Goal: Transaction & Acquisition: Purchase product/service

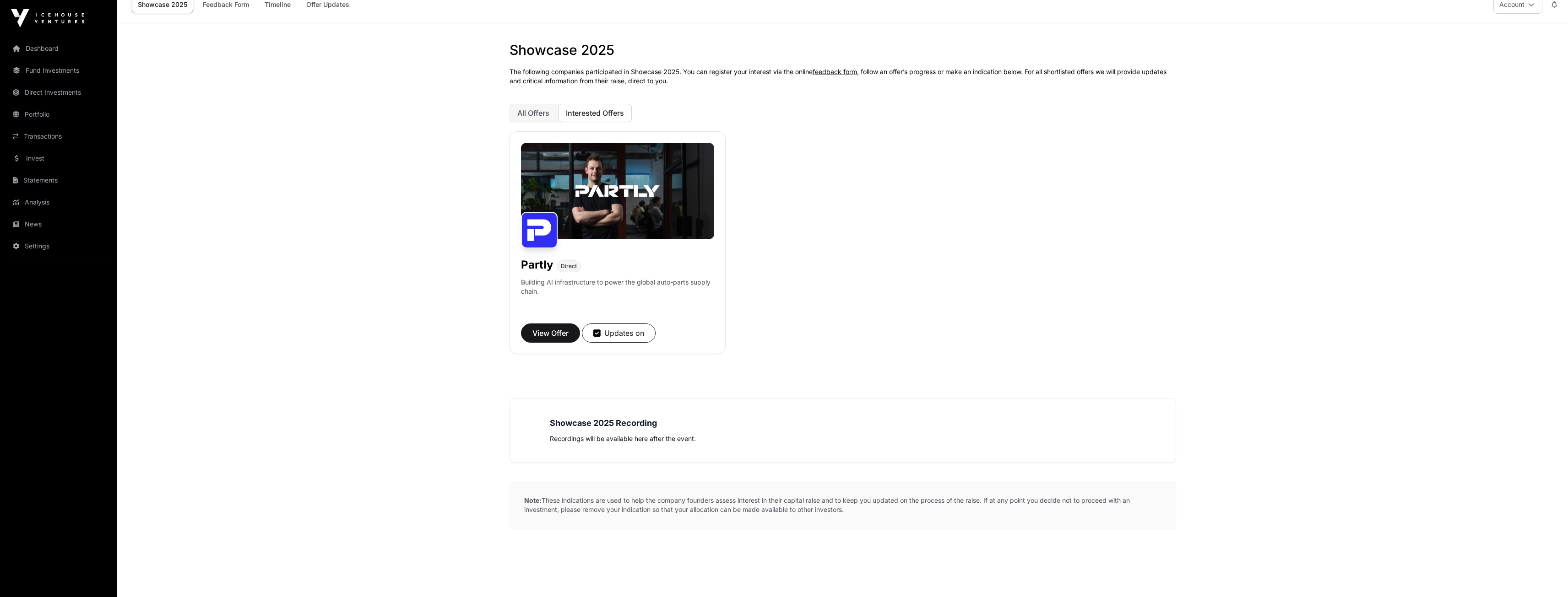
scroll to position [15, 0]
click at [564, 332] on span "View Offer" at bounding box center [550, 332] width 36 height 11
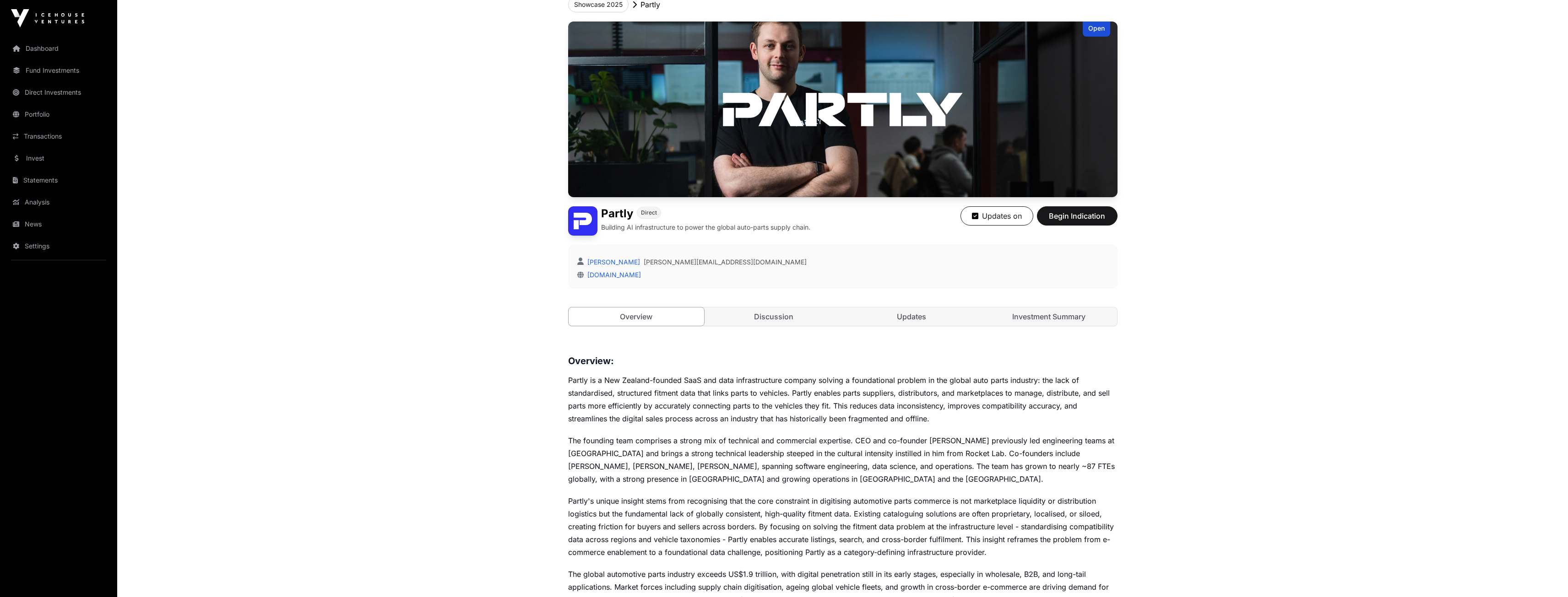
scroll to position [2, 0]
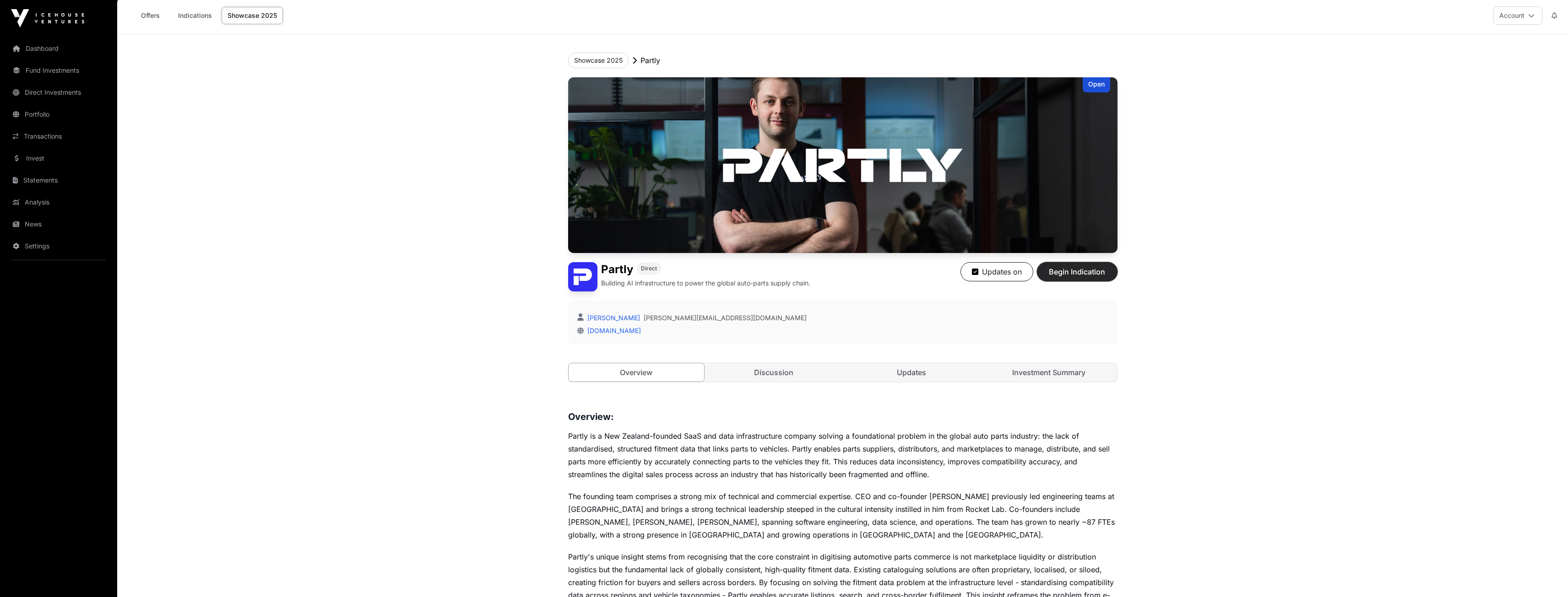
click at [1075, 275] on span "Begin Indication" at bounding box center [1077, 272] width 57 height 11
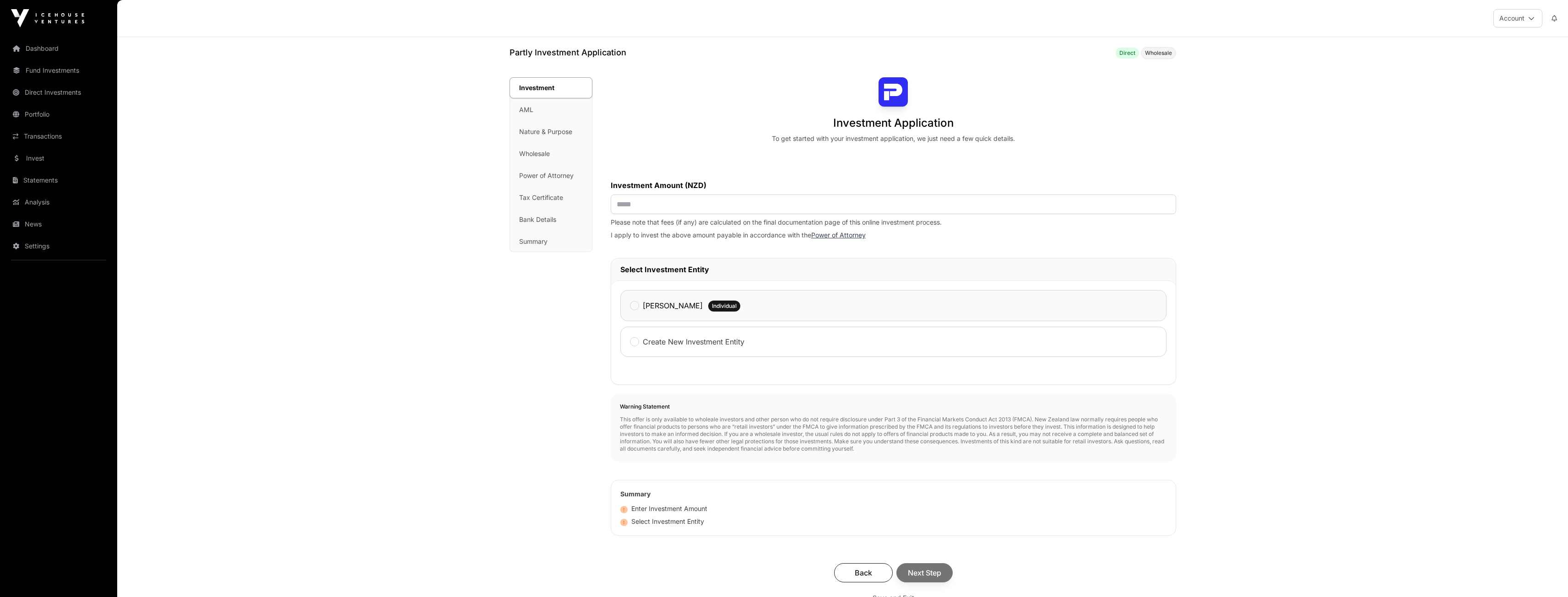
click at [672, 315] on div "[PERSON_NAME] Individual" at bounding box center [893, 306] width 546 height 31
click at [933, 570] on div "Back Next Step" at bounding box center [893, 573] width 547 height 19
click at [885, 203] on input "text" at bounding box center [893, 204] width 565 height 20
type input "**"
click at [915, 578] on div "Back Next Step" at bounding box center [893, 573] width 547 height 19
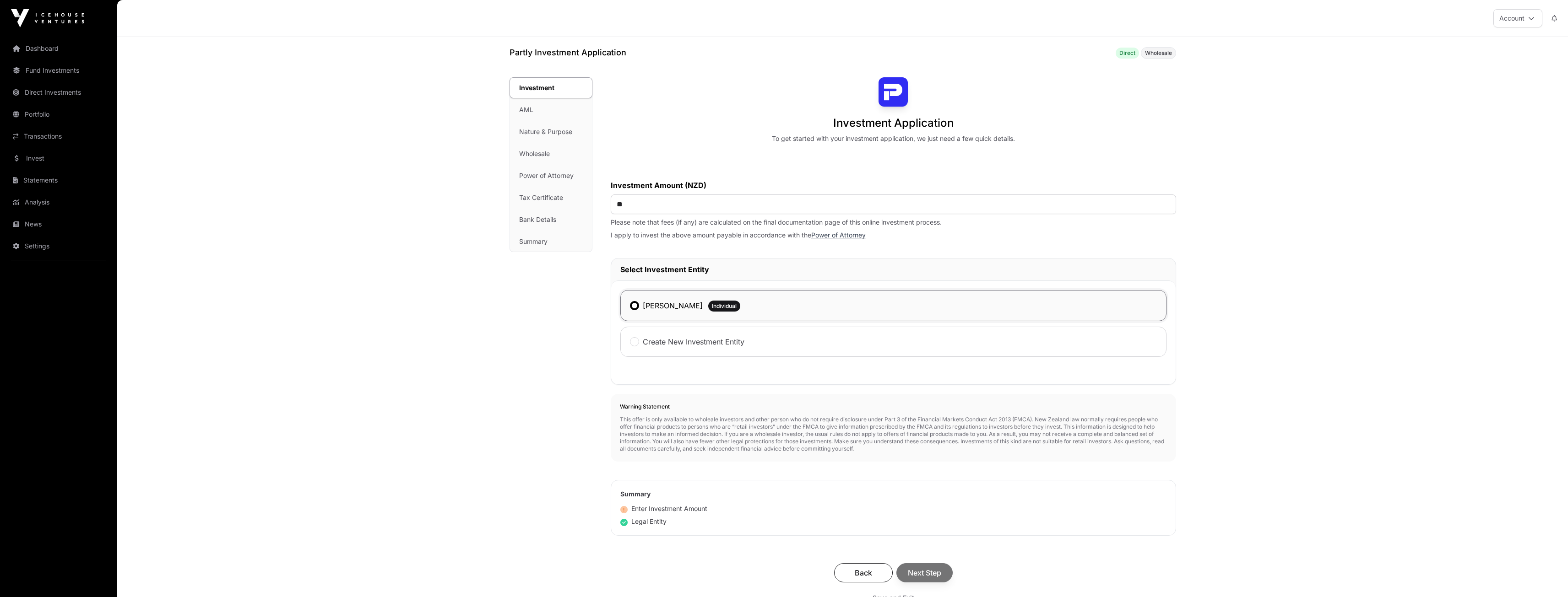
click at [970, 477] on div "Investment Application To get started with your investment application, we just…" at bounding box center [893, 357] width 565 height 559
click at [729, 480] on div "Investment Application To get started with your investment application, we just…" at bounding box center [893, 357] width 565 height 559
click at [693, 204] on input "**" at bounding box center [893, 204] width 565 height 20
type input "**"
click at [1001, 507] on div "Investment Amount" at bounding box center [893, 508] width 546 height 9
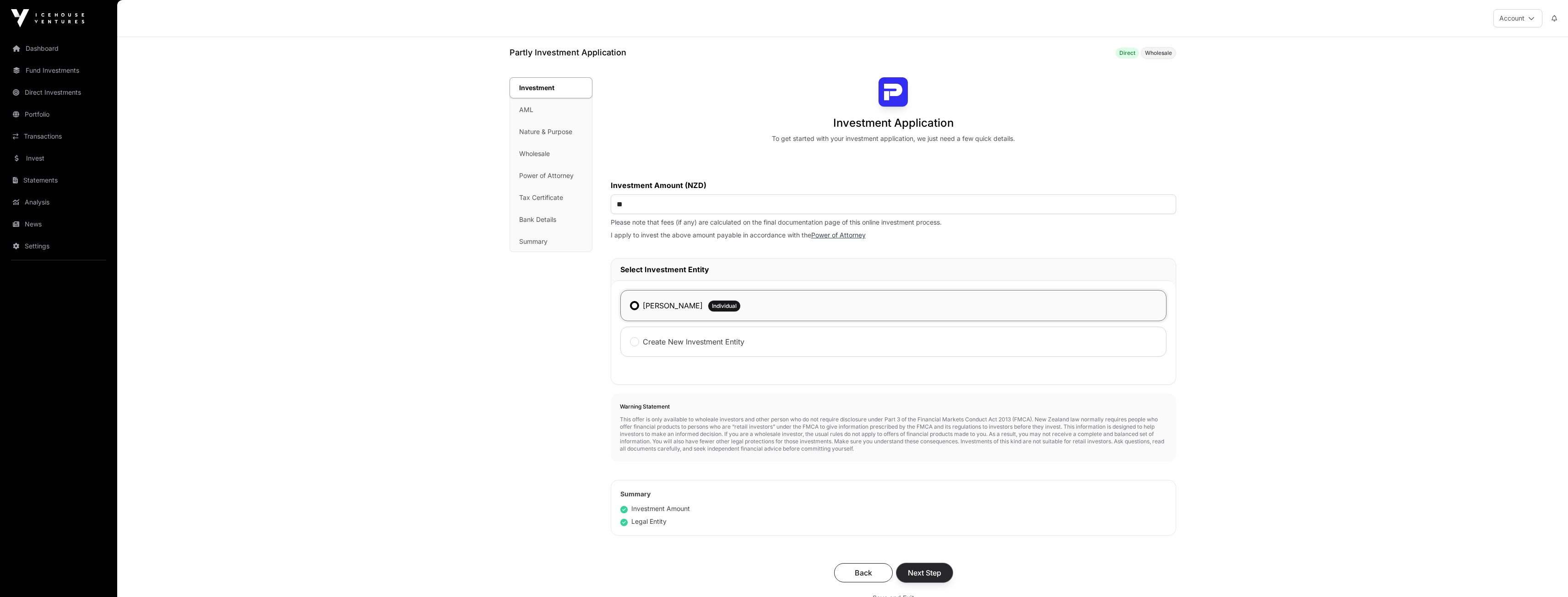
click at [921, 569] on span "Next Step" at bounding box center [924, 573] width 34 height 11
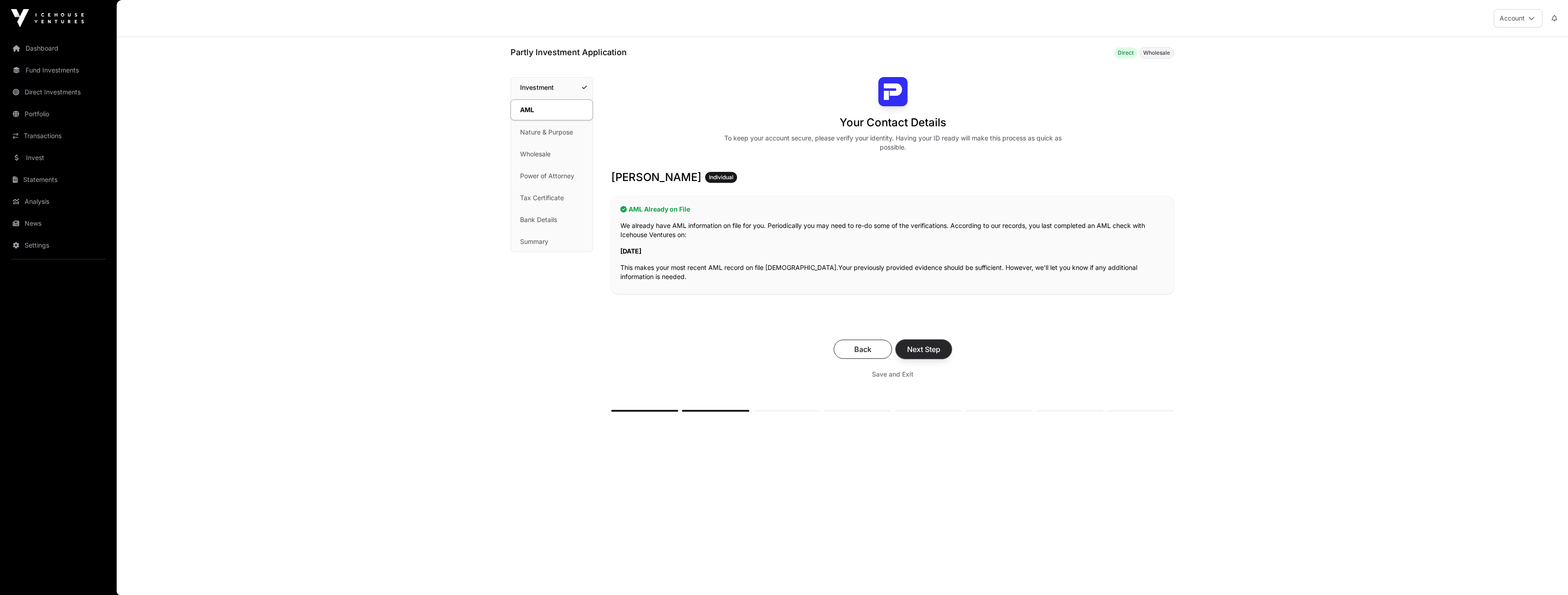
click at [932, 342] on button "Next Step" at bounding box center [923, 349] width 56 height 19
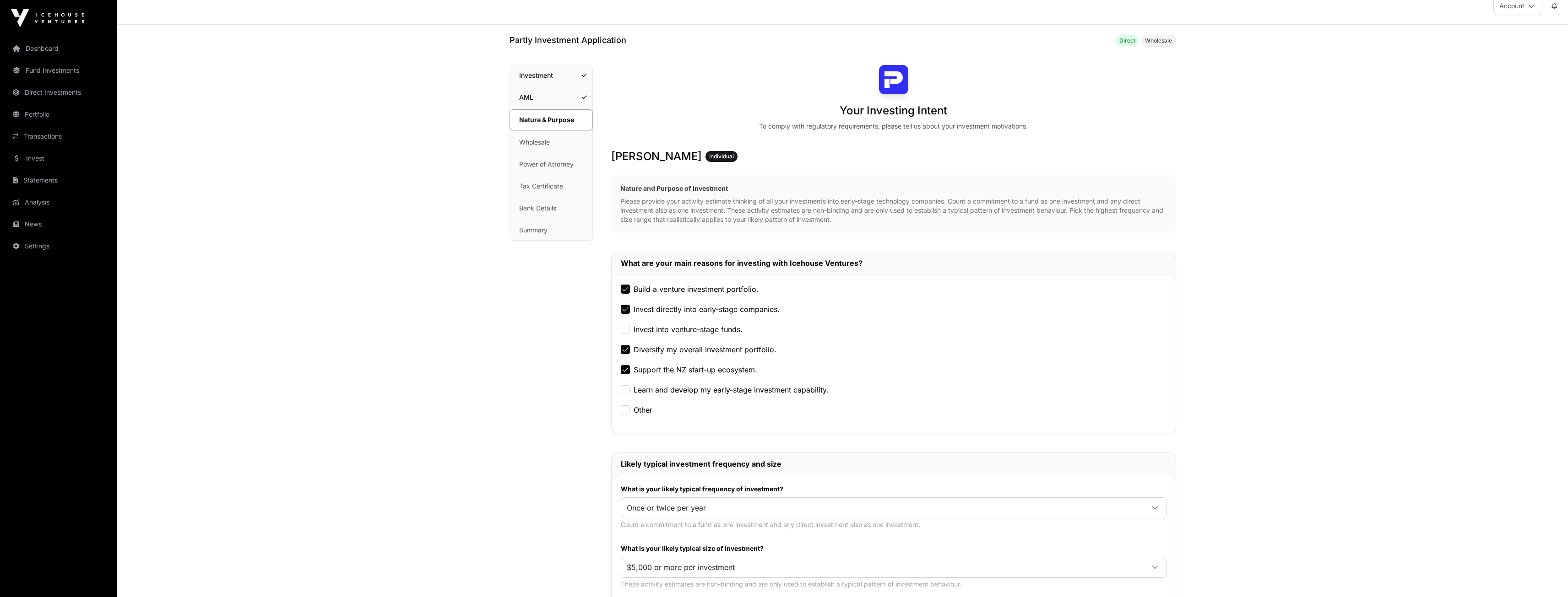
scroll to position [360, 0]
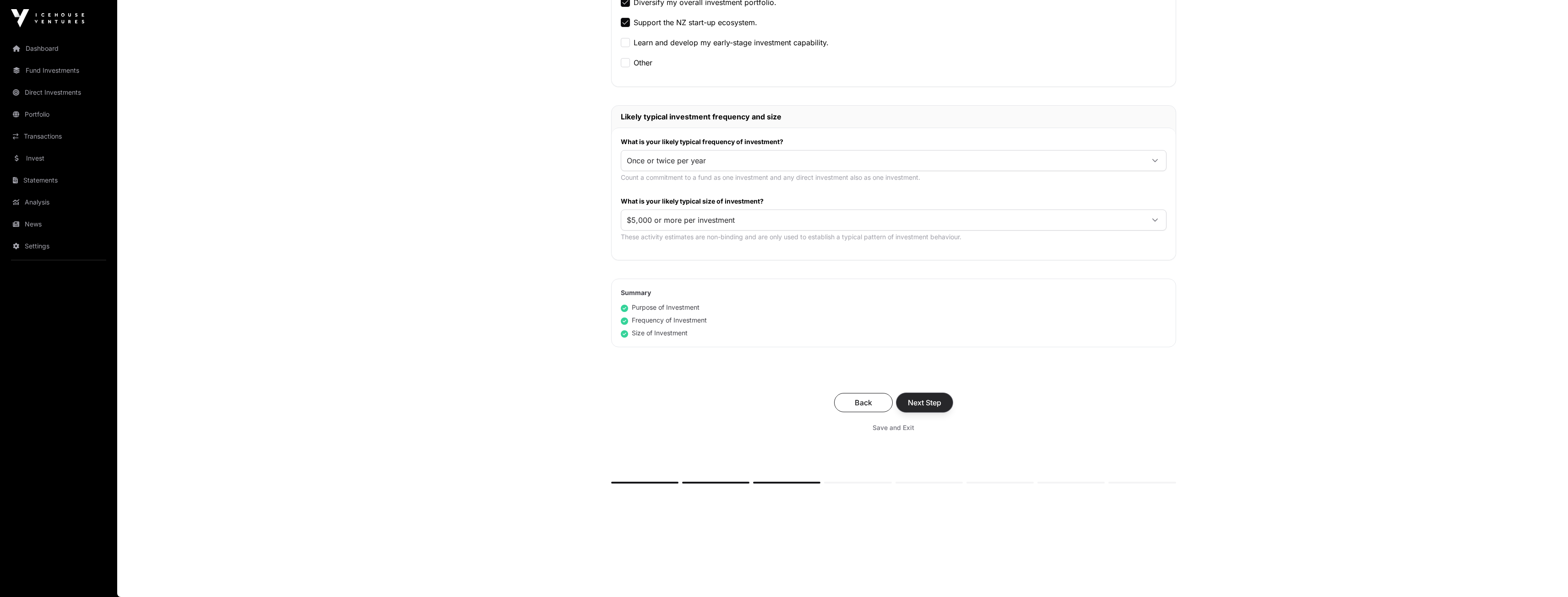
click at [943, 401] on button "Next Step" at bounding box center [924, 402] width 56 height 19
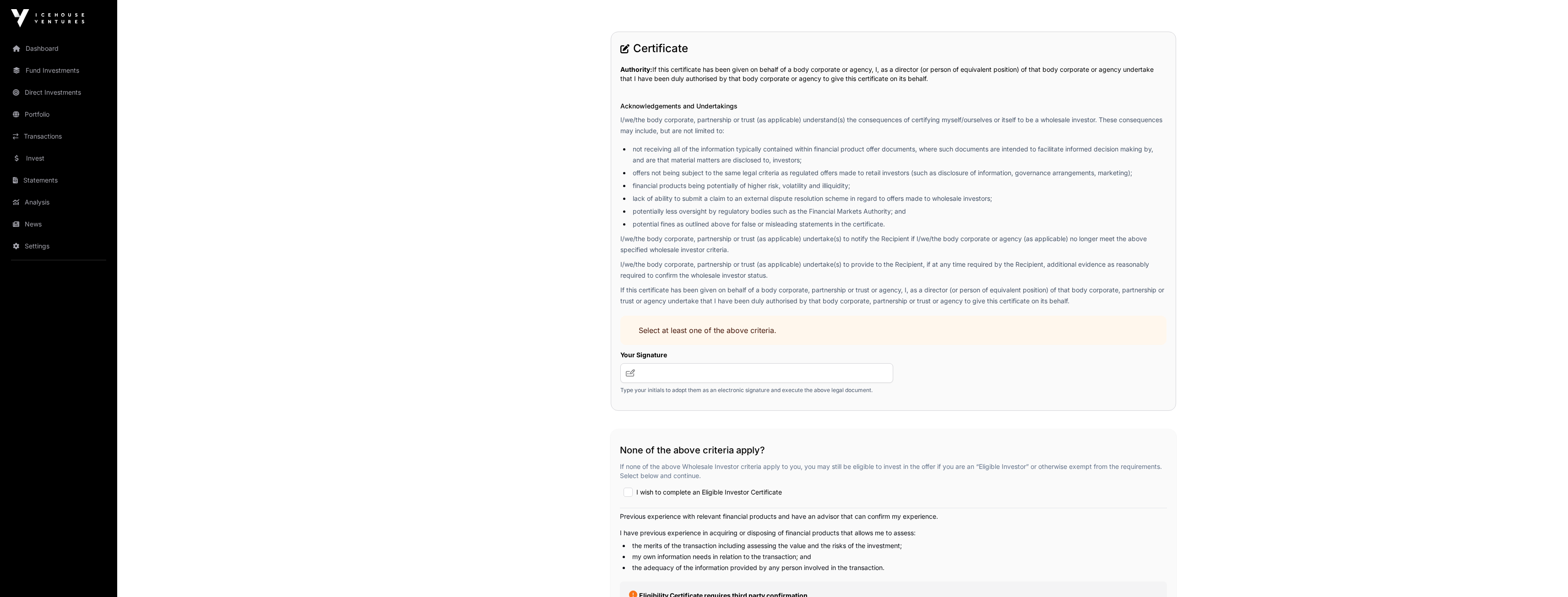
scroll to position [1287, 0]
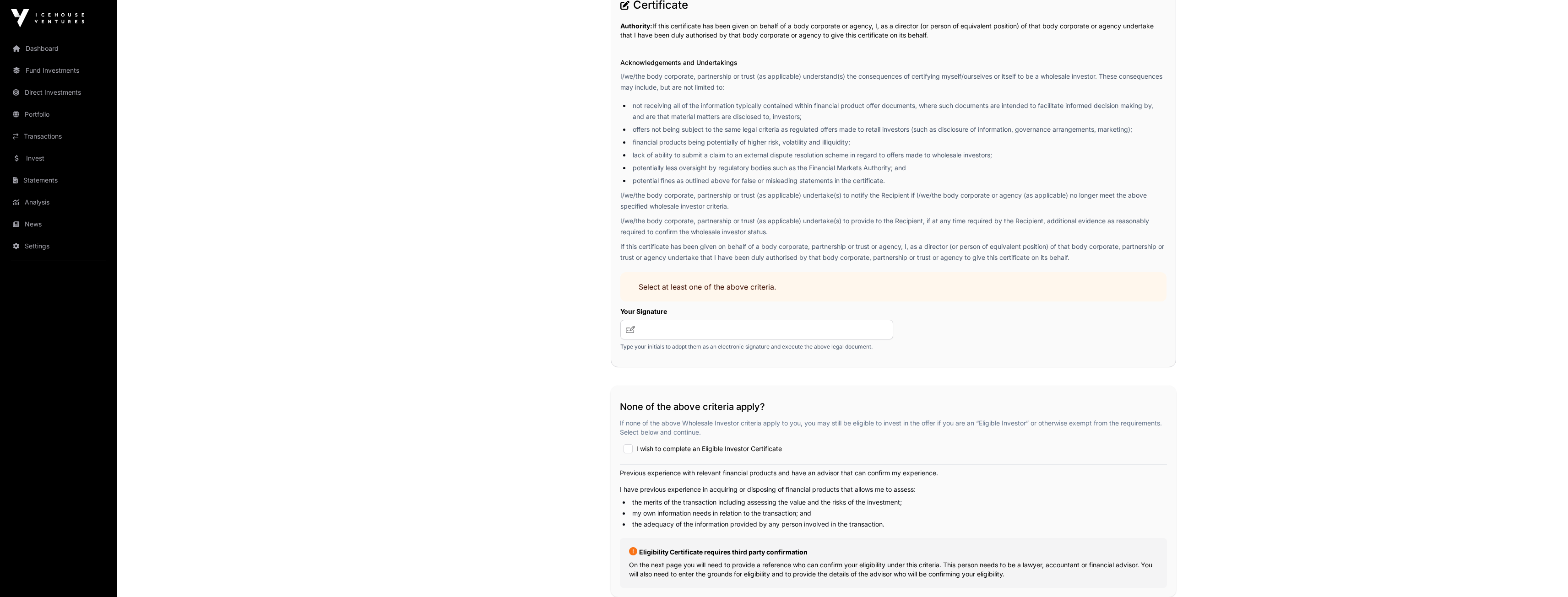
click at [714, 345] on p "Type your initials to adopt them as an electronic signature and execute the abo…" at bounding box center [757, 347] width 273 height 7
click at [723, 332] on input "text" at bounding box center [757, 329] width 273 height 20
click at [38, 49] on link "Dashboard" at bounding box center [59, 48] width 103 height 20
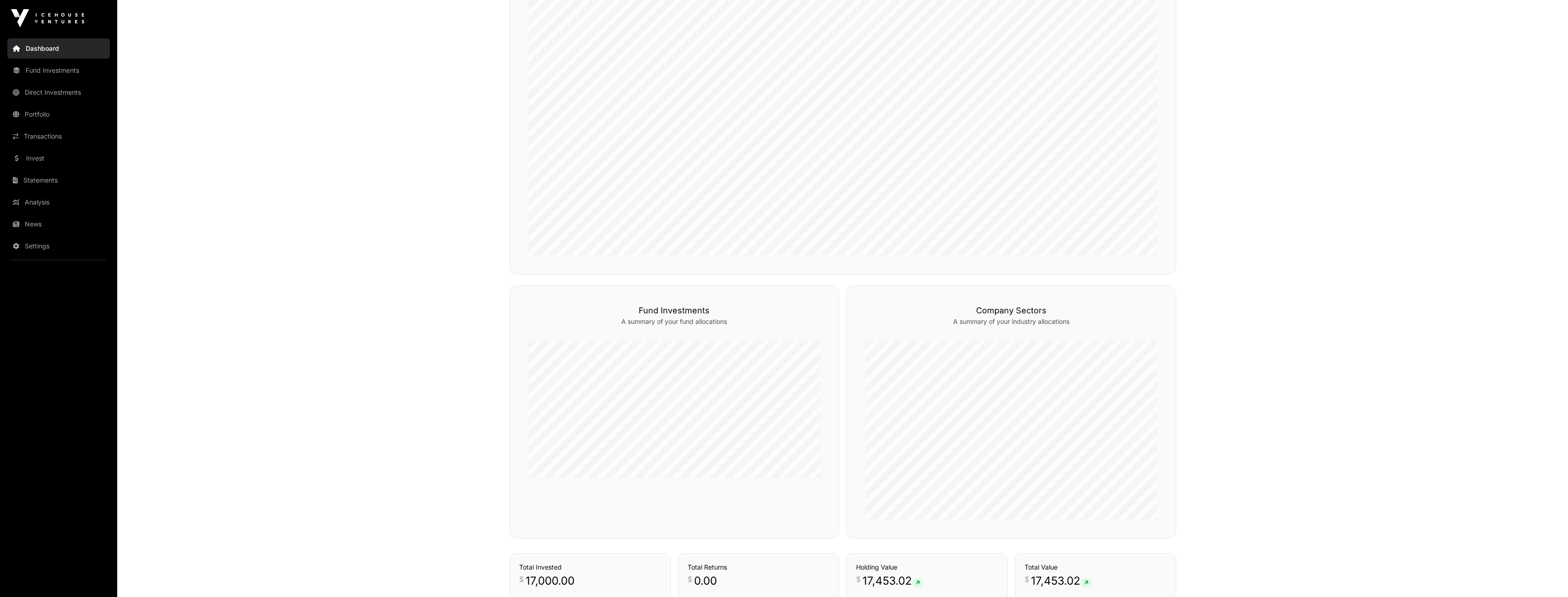
scroll to position [529, 0]
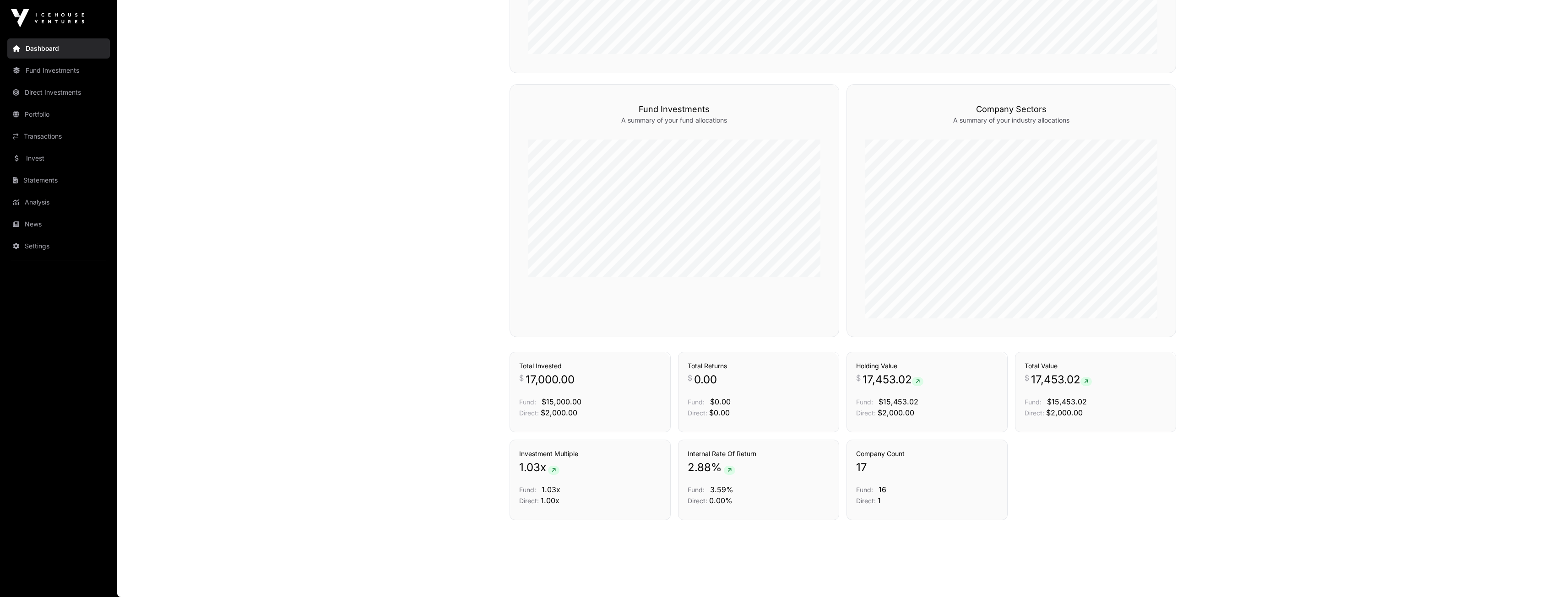
click at [65, 51] on link "Dashboard" at bounding box center [59, 48] width 103 height 20
